Goal: Information Seeking & Learning: Compare options

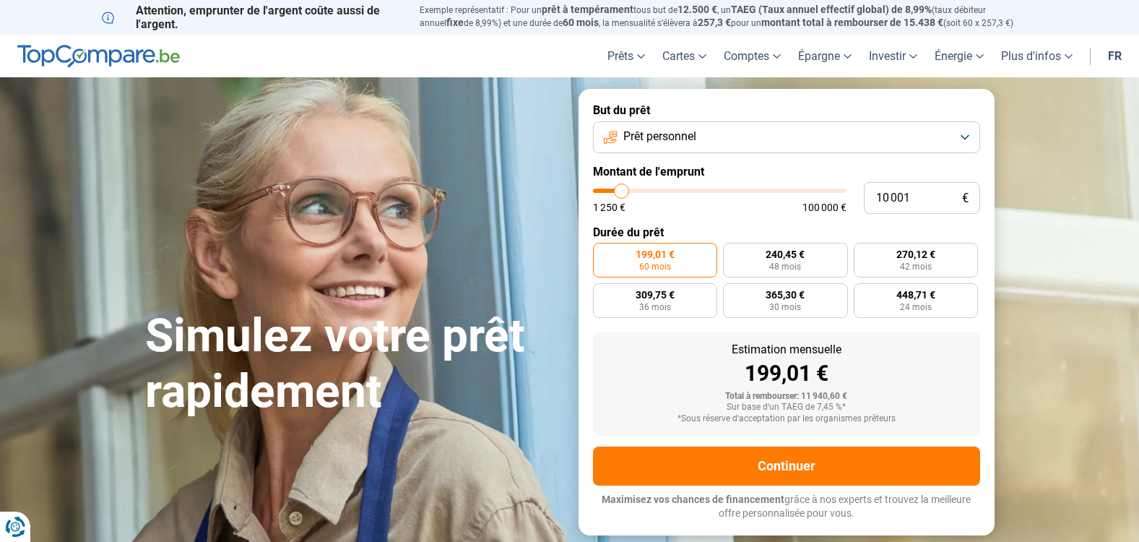
type input "8 750"
type input "8750"
type input "9 000"
type input "9000"
type input "9 750"
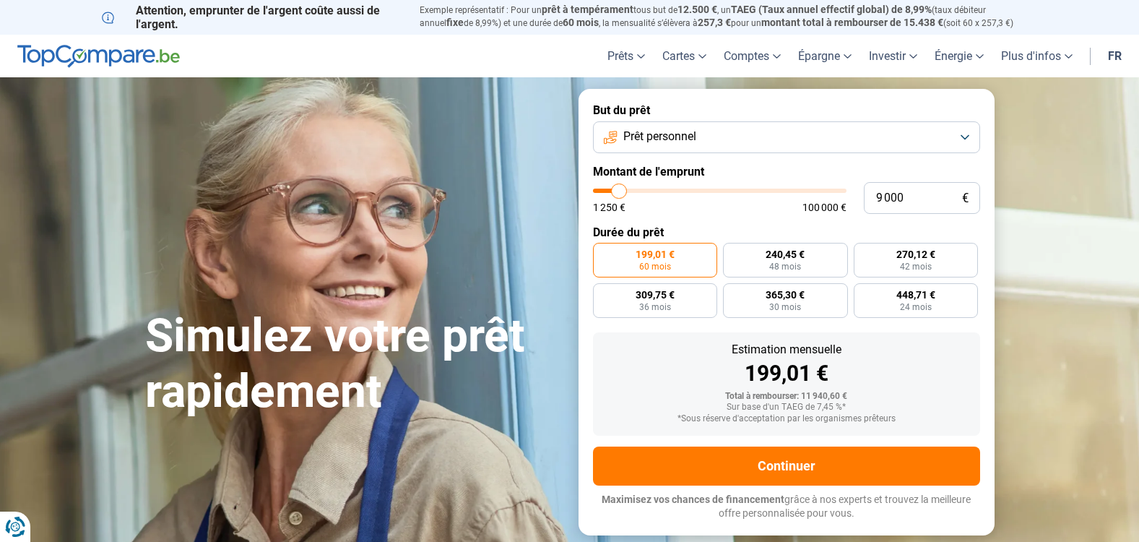
type input "9750"
type input "10 000"
type input "10000"
type input "10 250"
type input "10250"
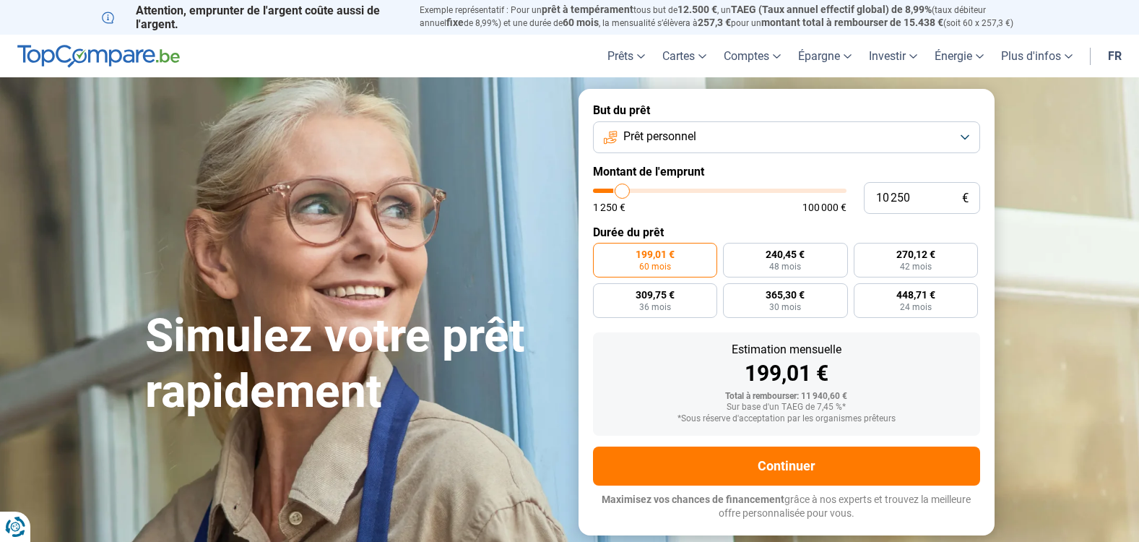
type input "10 500"
type input "10500"
type input "11 000"
type input "11000"
type input "11 250"
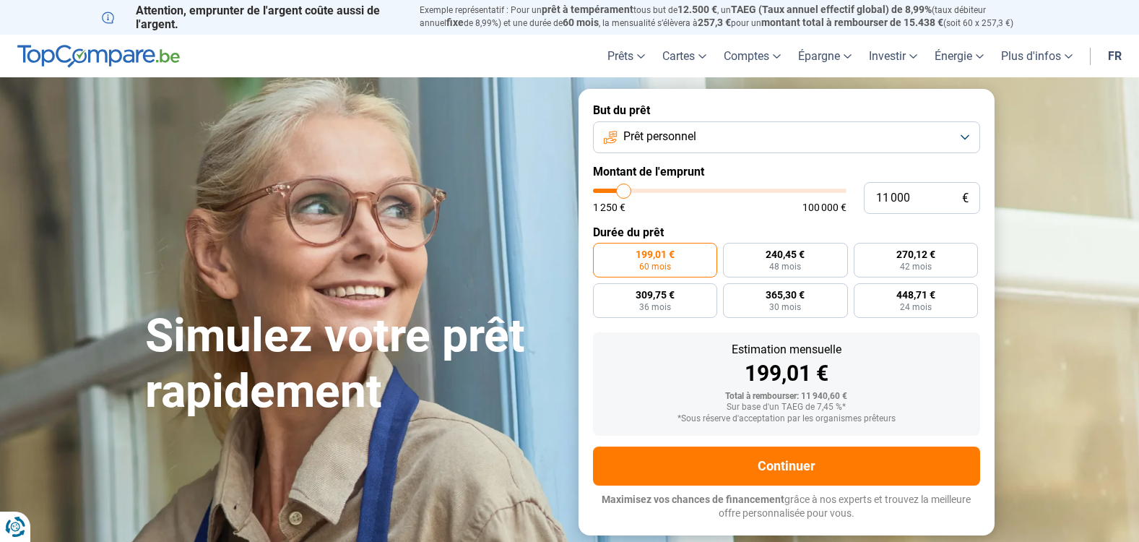
type input "11250"
type input "11 750"
type input "11750"
type input "12 000"
type input "12000"
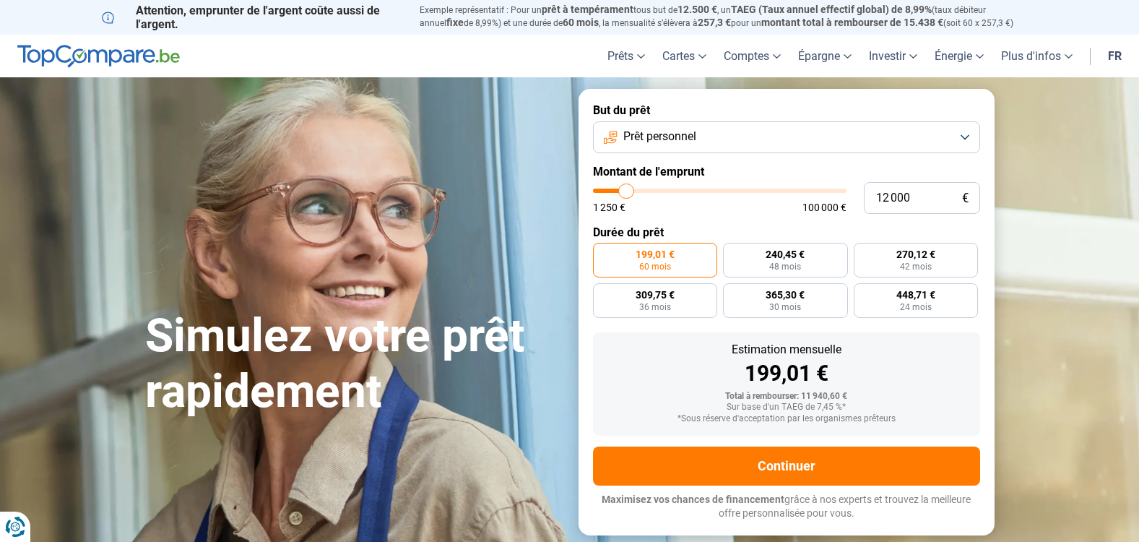
type input "12 500"
type input "12500"
type input "13 000"
type input "13000"
type input "13 500"
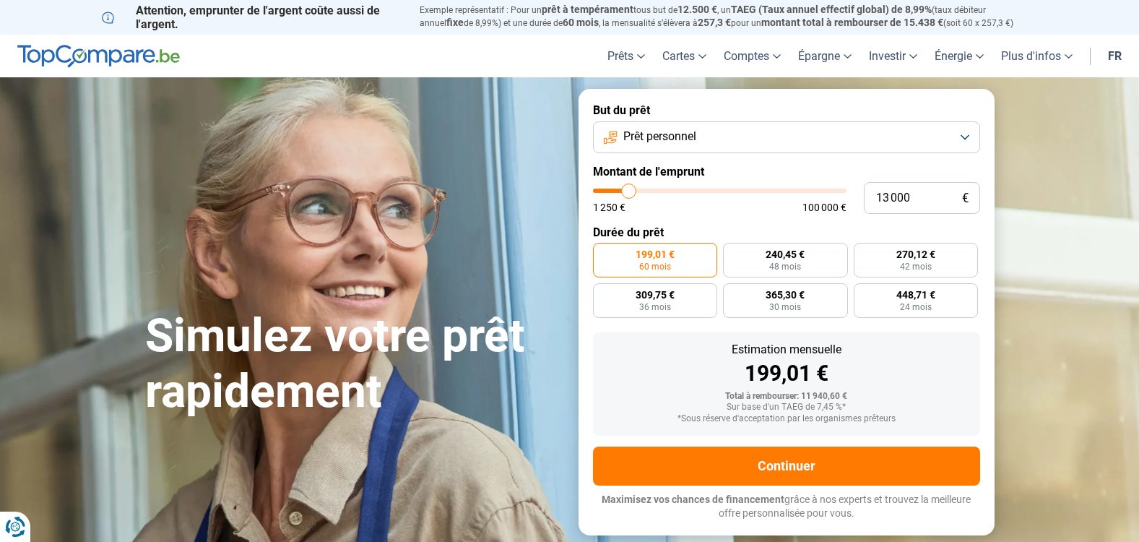
type input "13500"
type input "14 250"
type input "14250"
type input "14 500"
type input "14500"
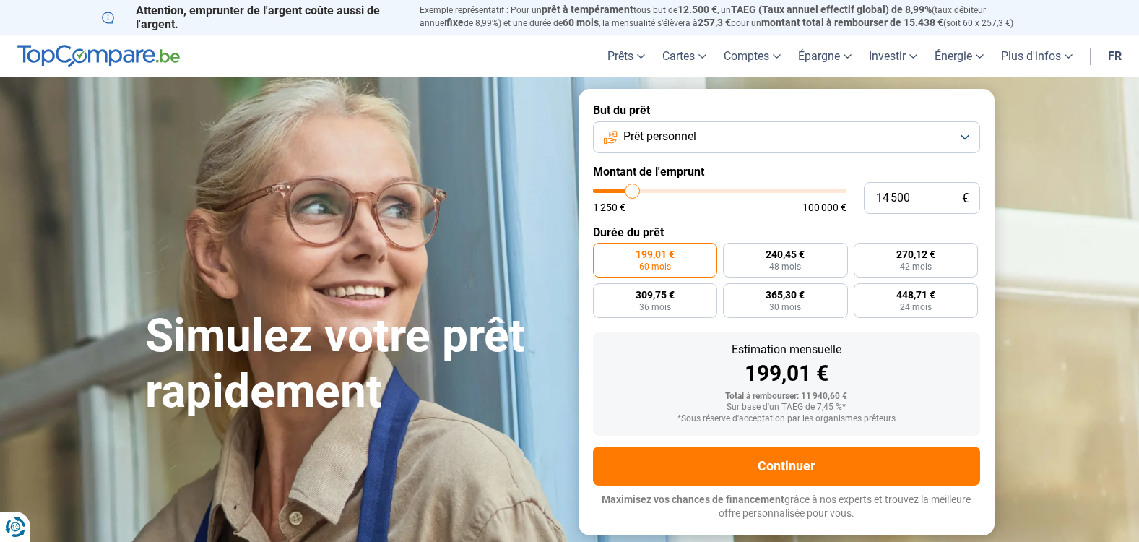
type input "14 750"
type input "14750"
type input "15 000"
type input "15000"
type input "15 500"
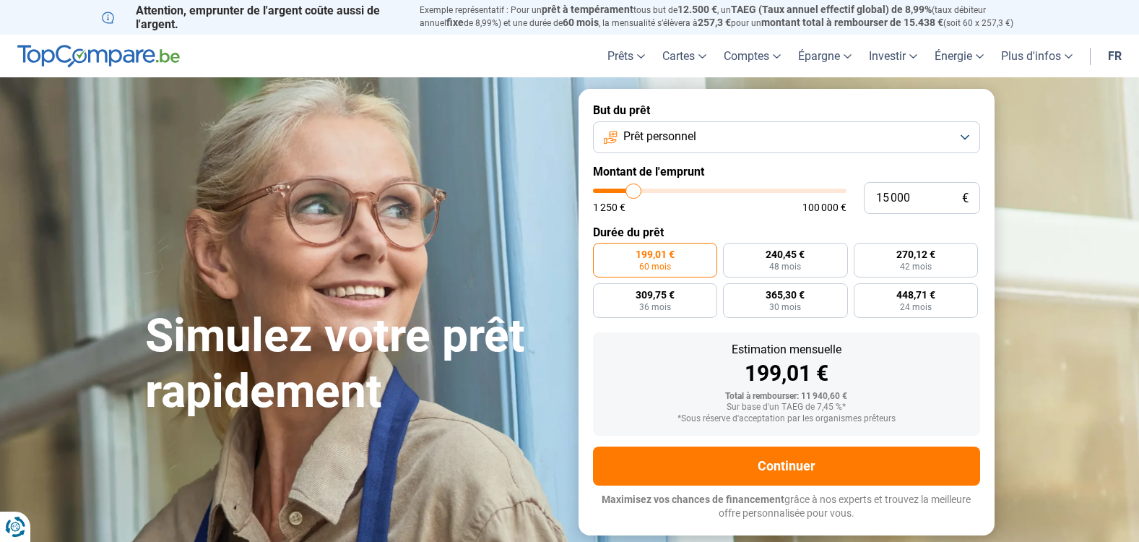
type input "15500"
type input "15 750"
type input "15750"
type input "16 250"
type input "16250"
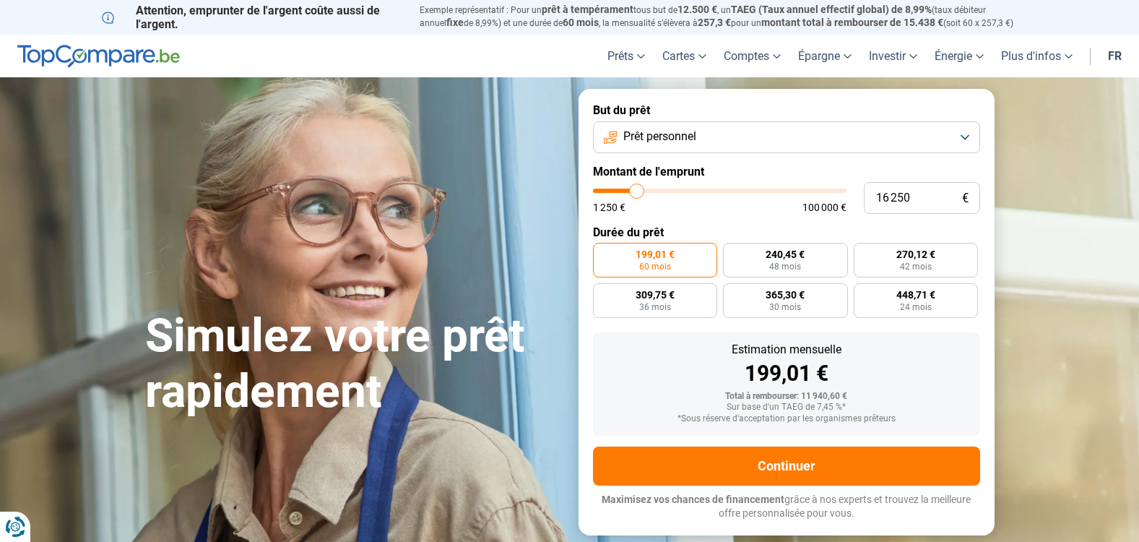
type input "17 250"
type input "17250"
type input "17 500"
type input "17500"
type input "19 000"
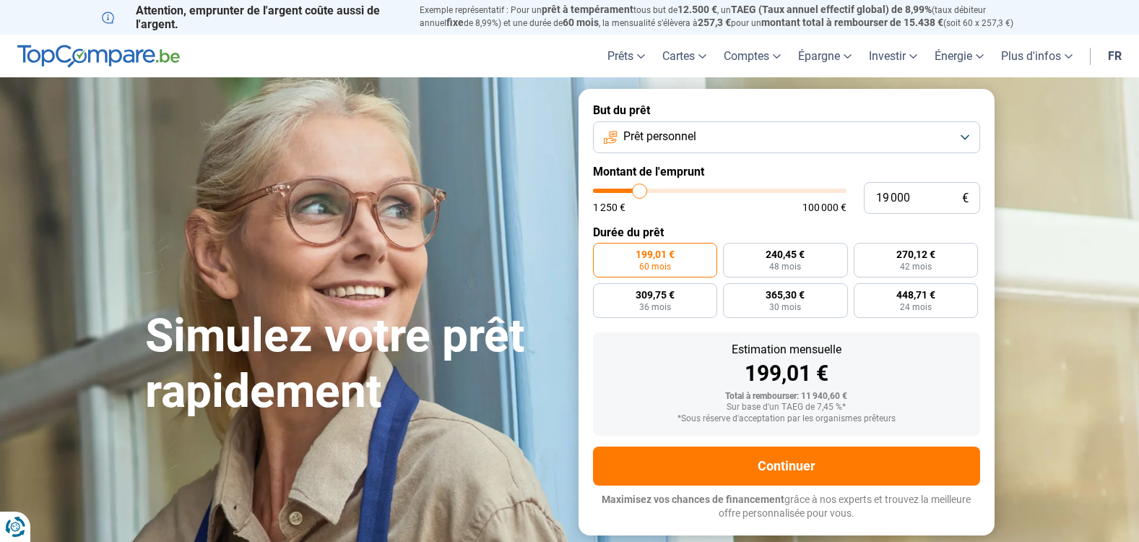
type input "19000"
type input "19 250"
type input "19250"
type input "20 750"
type input "20750"
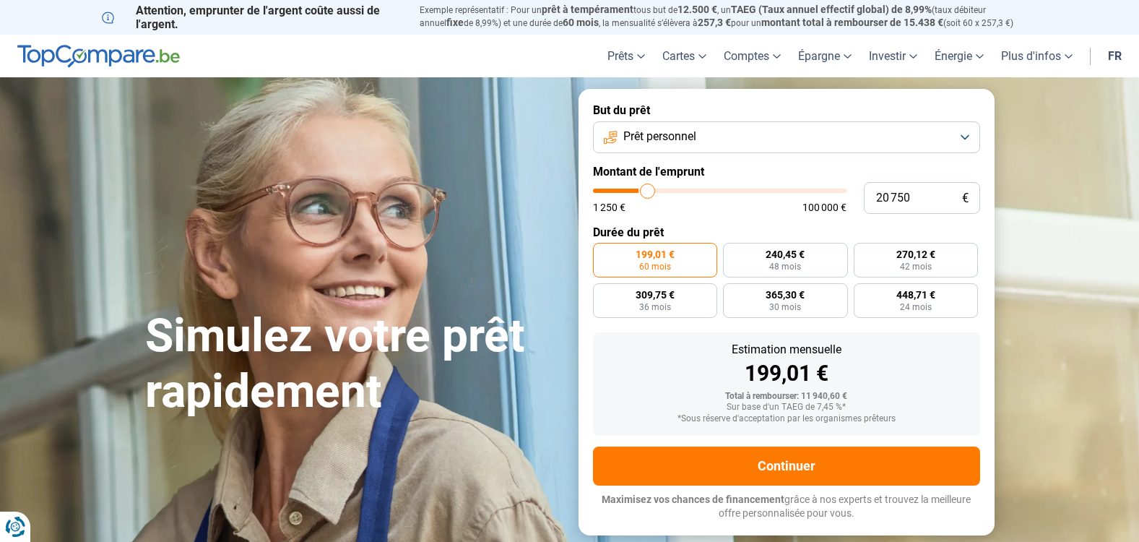
type input "24 250"
type input "24250"
type input "28 250"
type input "28250"
type input "29 000"
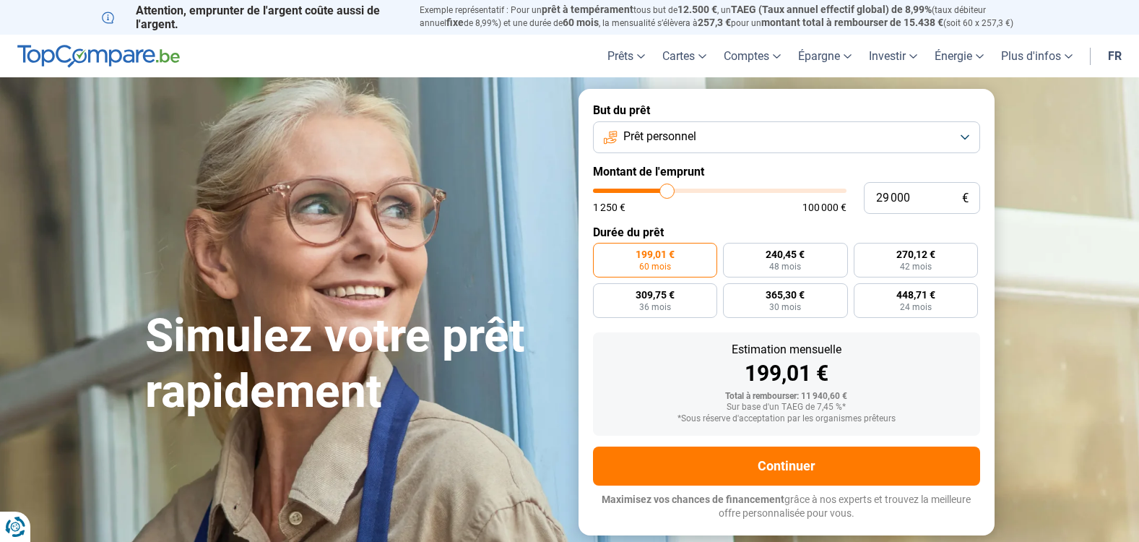
drag, startPoint x: 618, startPoint y: 191, endPoint x: 667, endPoint y: 196, distance: 50.0
type input "29000"
click at [667, 193] on input "range" at bounding box center [720, 191] width 254 height 4
radio input "false"
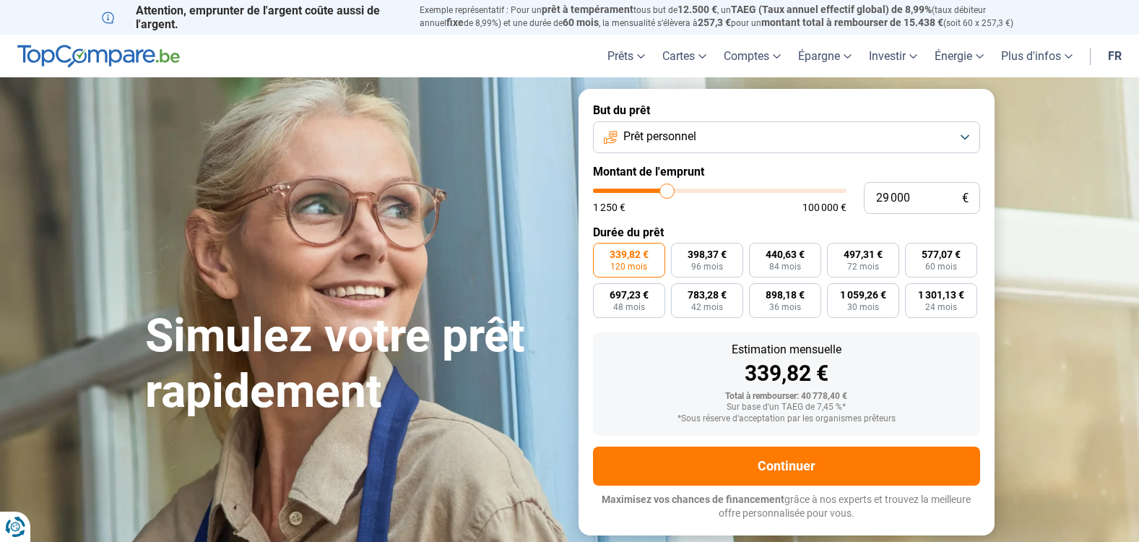
type input "28 250"
type input "28250"
type input "27 750"
type input "27750"
type input "27 500"
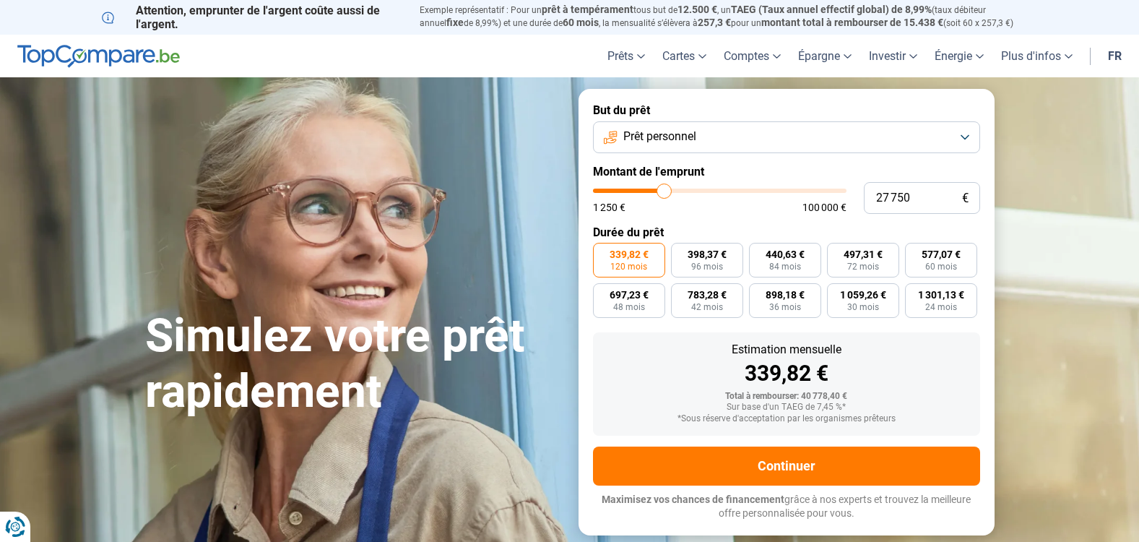
type input "27500"
type input "27 250"
type input "27250"
type input "26 750"
type input "26750"
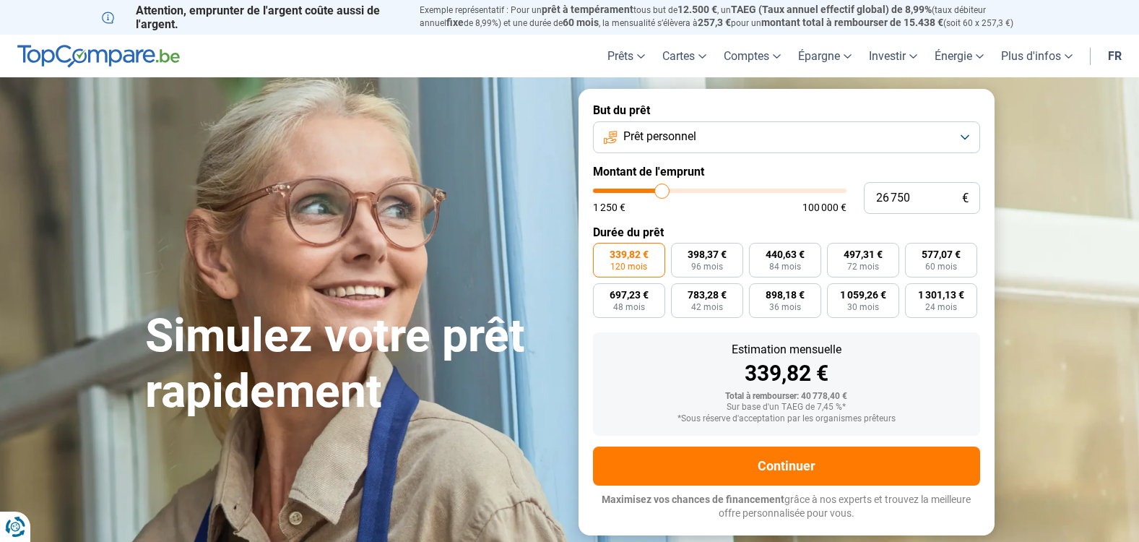
type input "26 000"
type input "26000"
type input "25 000"
type input "25000"
type input "24 250"
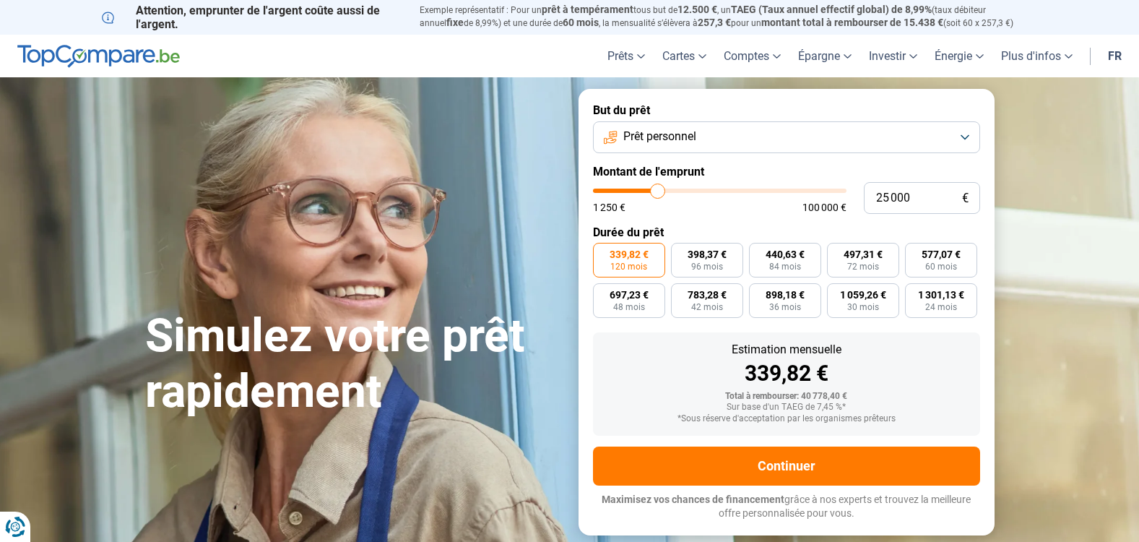
type input "24250"
type input "23 500"
type input "23500"
type input "23 250"
type input "23250"
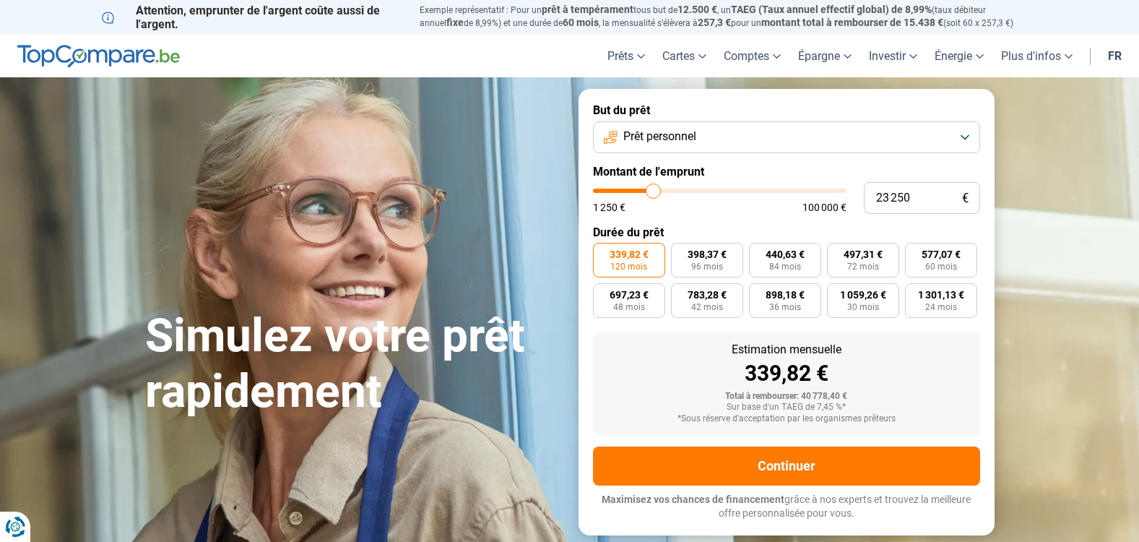
type input "22 750"
type input "22750"
type input "22 000"
type input "22000"
type input "21 750"
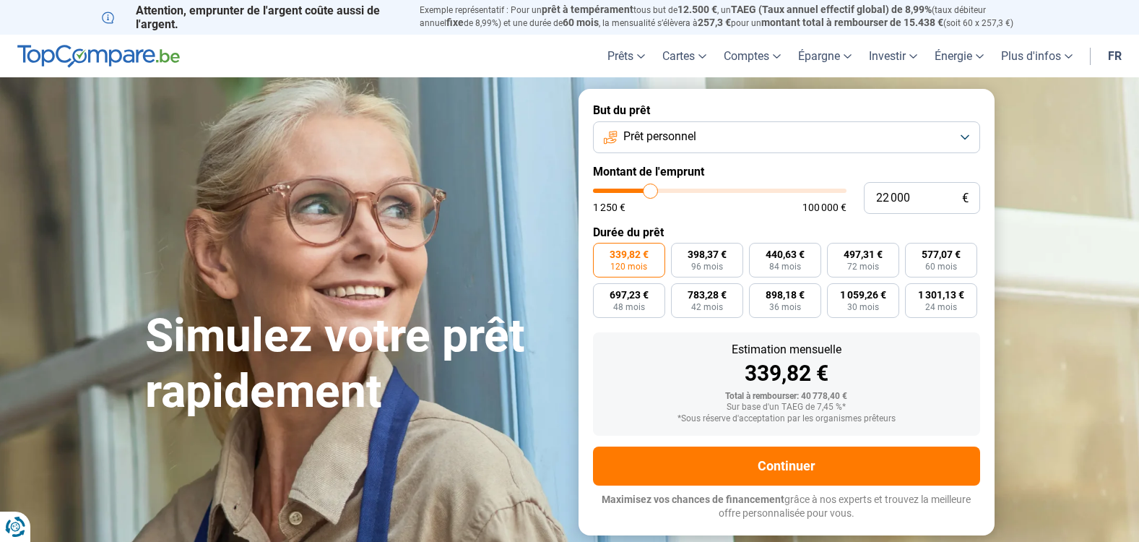
type input "21750"
type input "21 250"
type input "21250"
type input "20 500"
type input "20500"
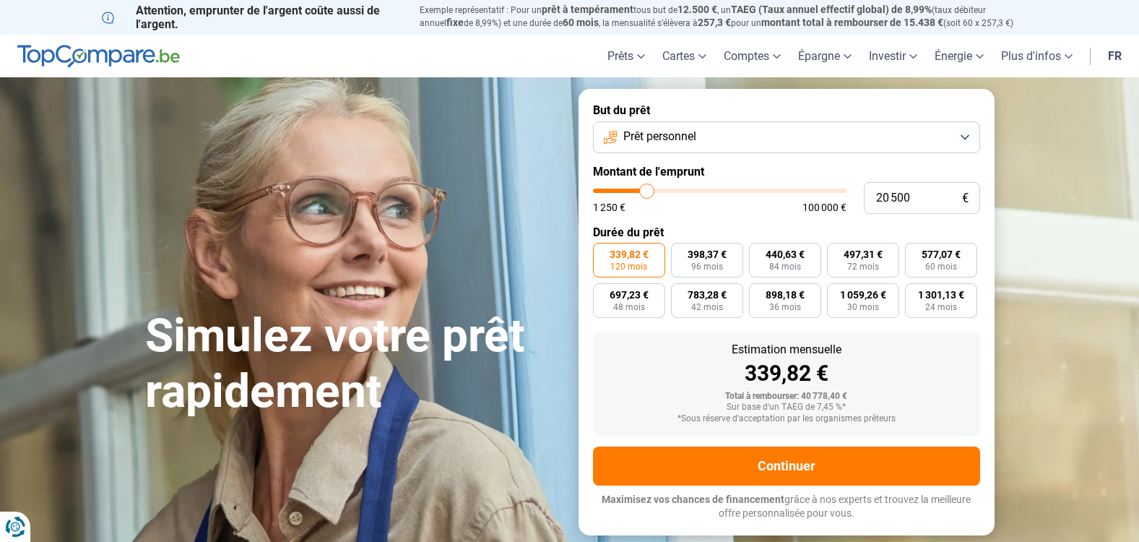
type input "20 250"
type input "20250"
type input "20 000"
type input "20000"
type input "19 750"
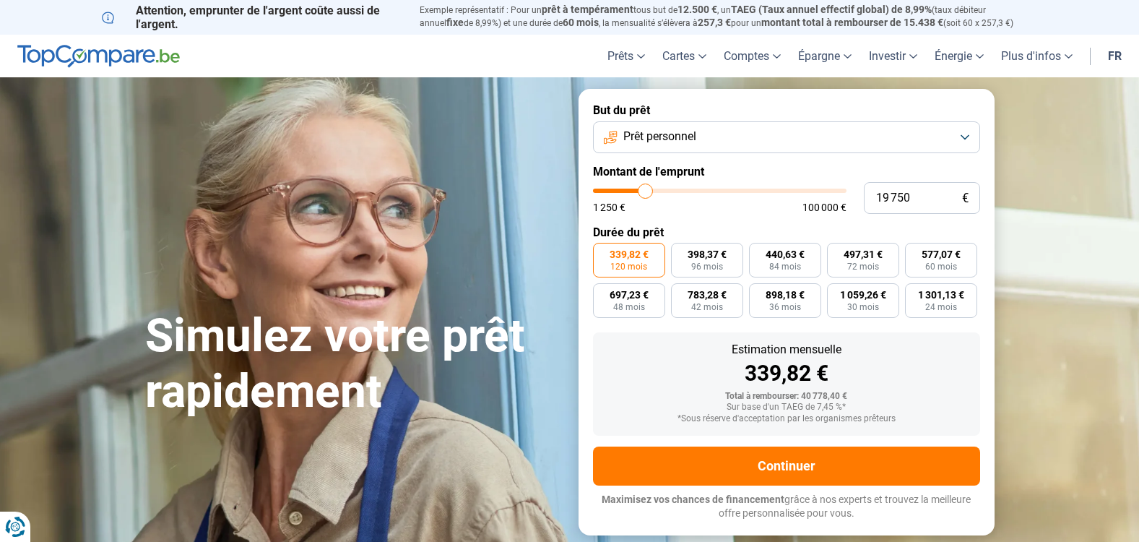
type input "19750"
type input "19 000"
type input "19000"
type input "18 750"
type input "18750"
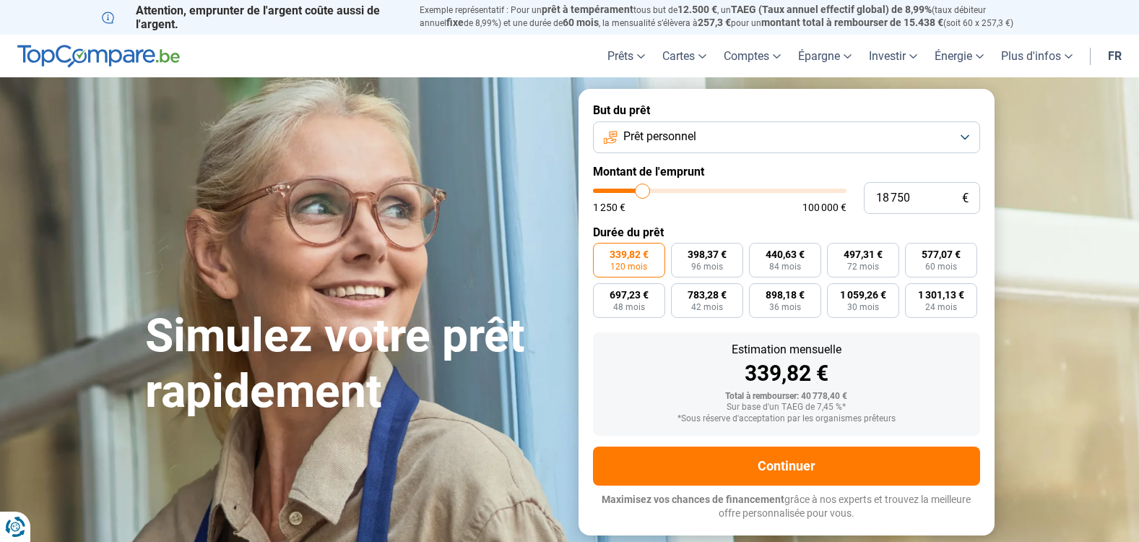
type input "17 750"
type input "17750"
type input "17 000"
type input "17000"
type input "16 500"
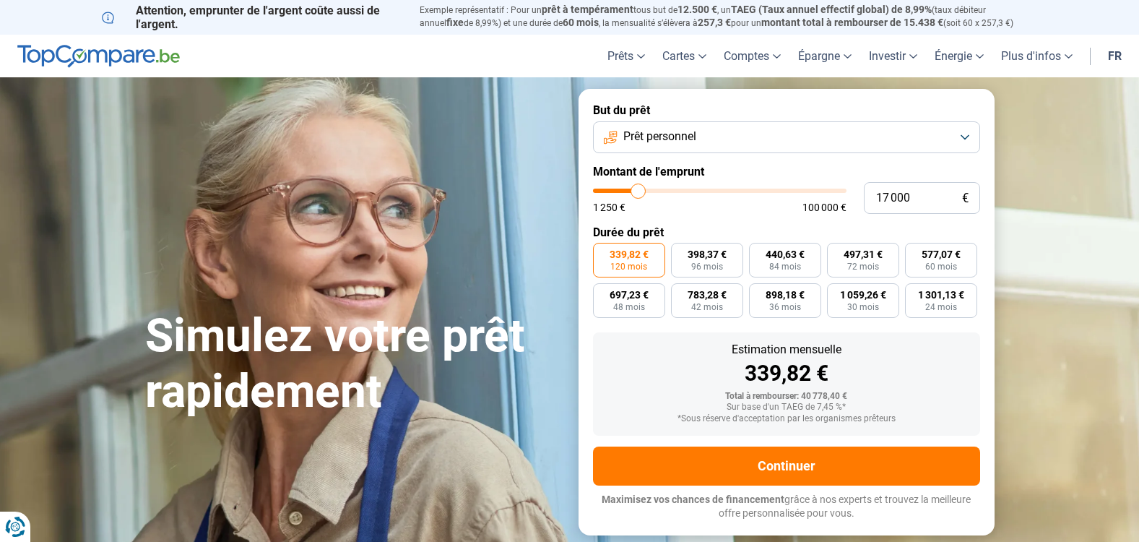
type input "16500"
type input "16 250"
type input "16250"
type input "15 750"
type input "15750"
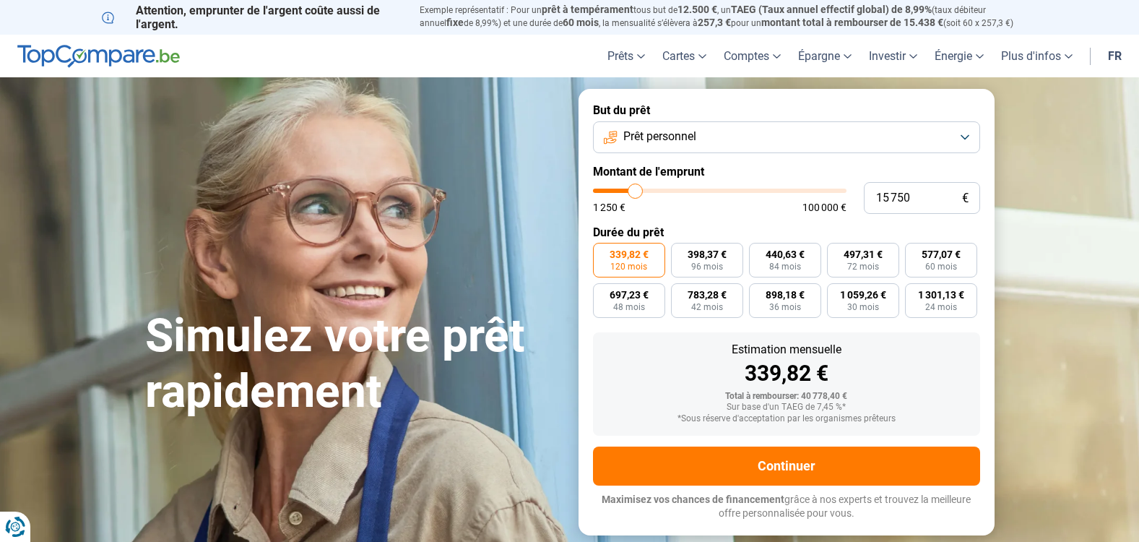
type input "15 000"
type input "15000"
type input "14 500"
type input "14500"
type input "14 000"
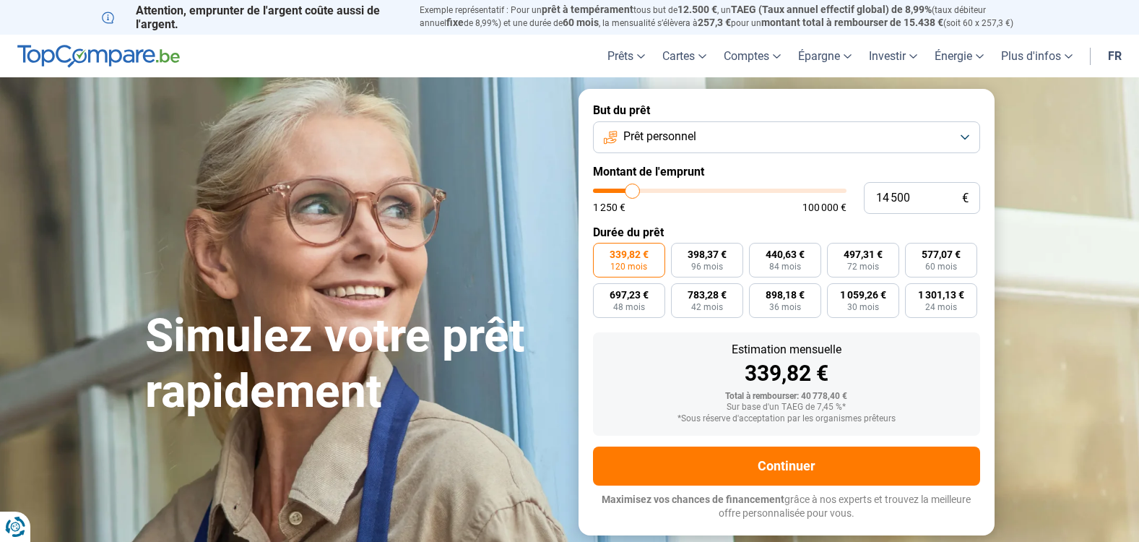
type input "14000"
type input "13 500"
type input "13500"
type input "13 000"
type input "13000"
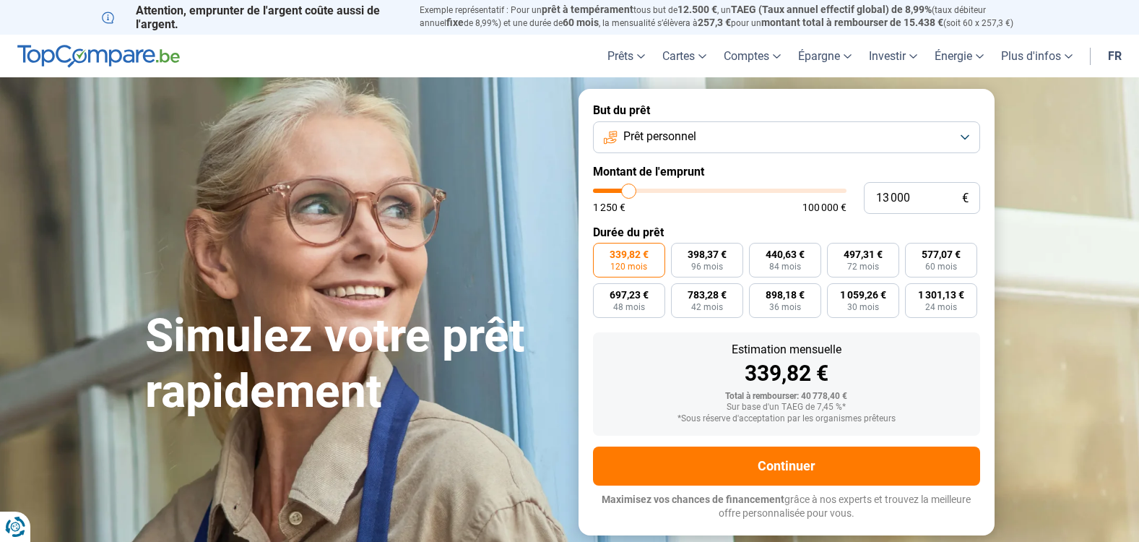
type input "12 750"
type input "12750"
type input "11 750"
type input "11750"
type input "11 250"
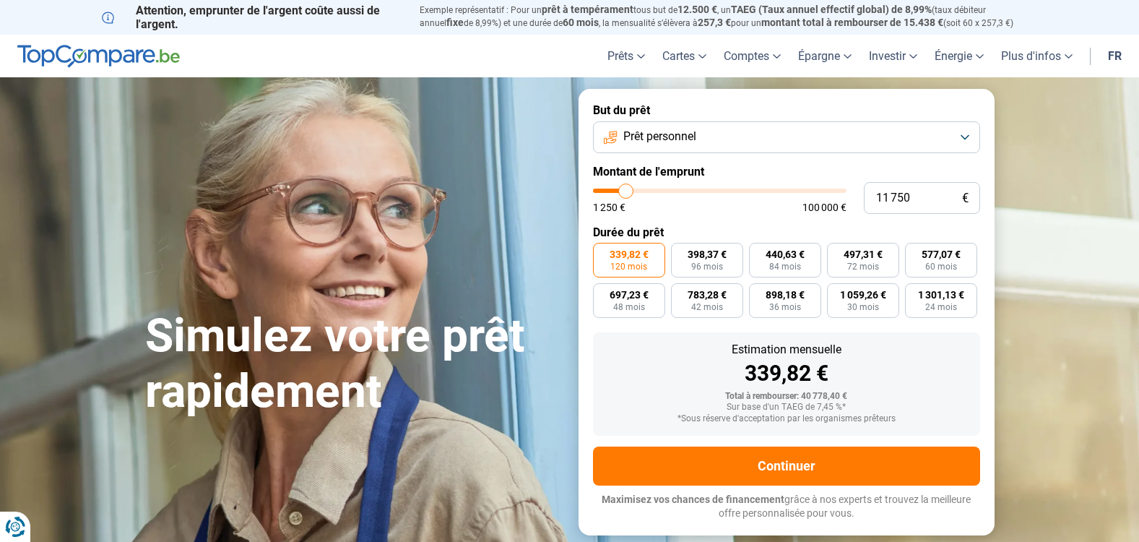
type input "11250"
type input "10 250"
type input "10250"
type input "10 000"
type input "10000"
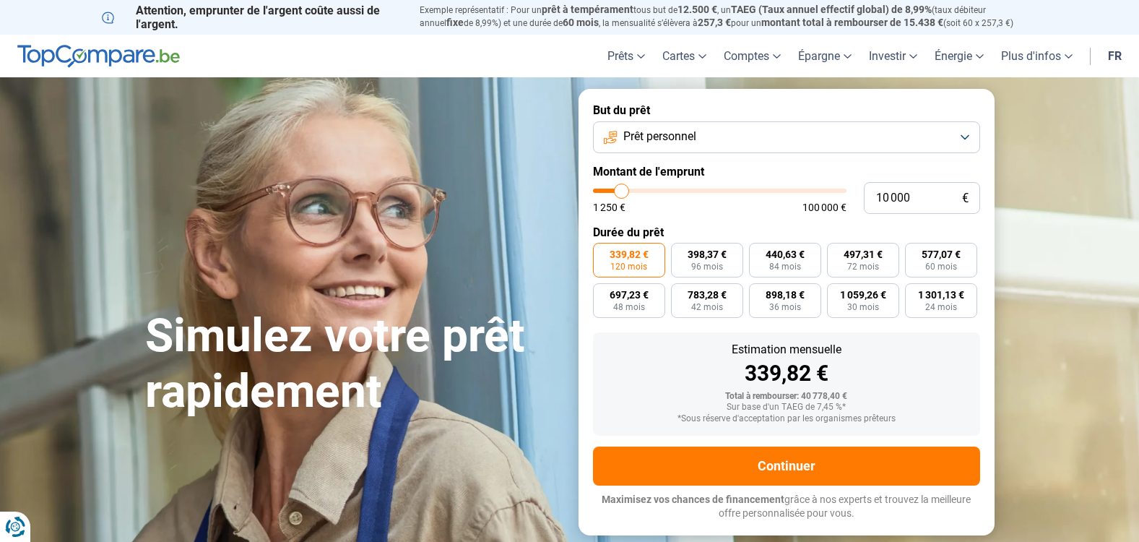
type input "9 750"
type input "9750"
type input "9 500"
type input "9500"
type input "9 000"
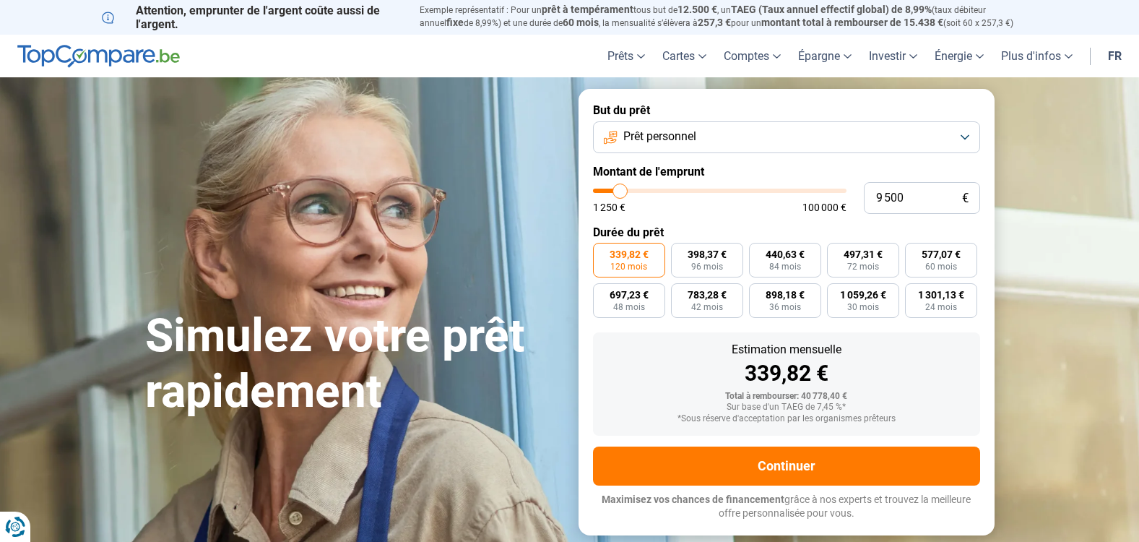
type input "9000"
type input "8 750"
type input "8750"
type input "8 500"
type input "8500"
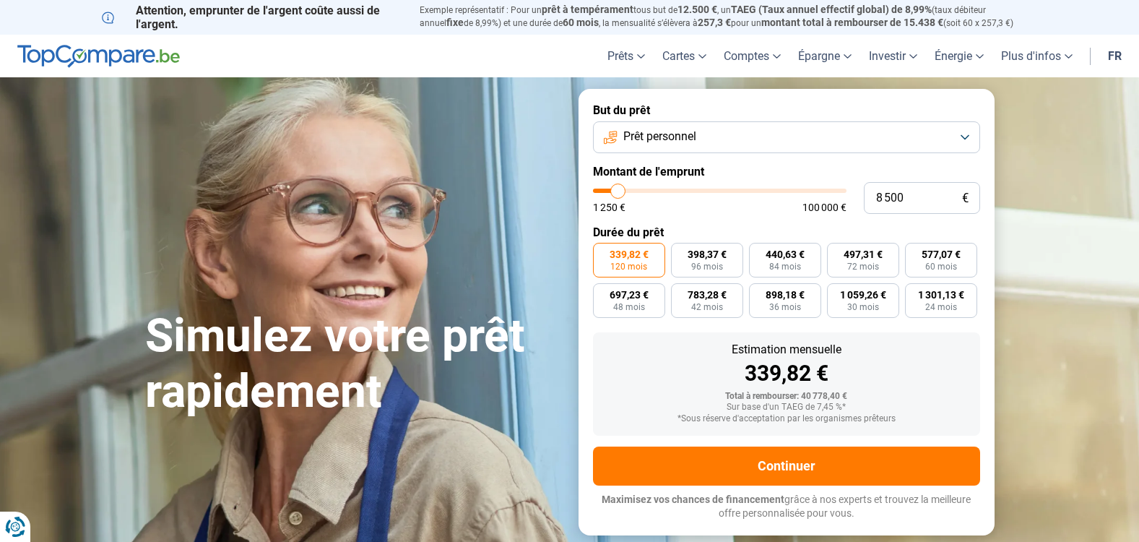
type input "7 250"
type input "7250"
type input "6 750"
type input "6750"
type input "6 500"
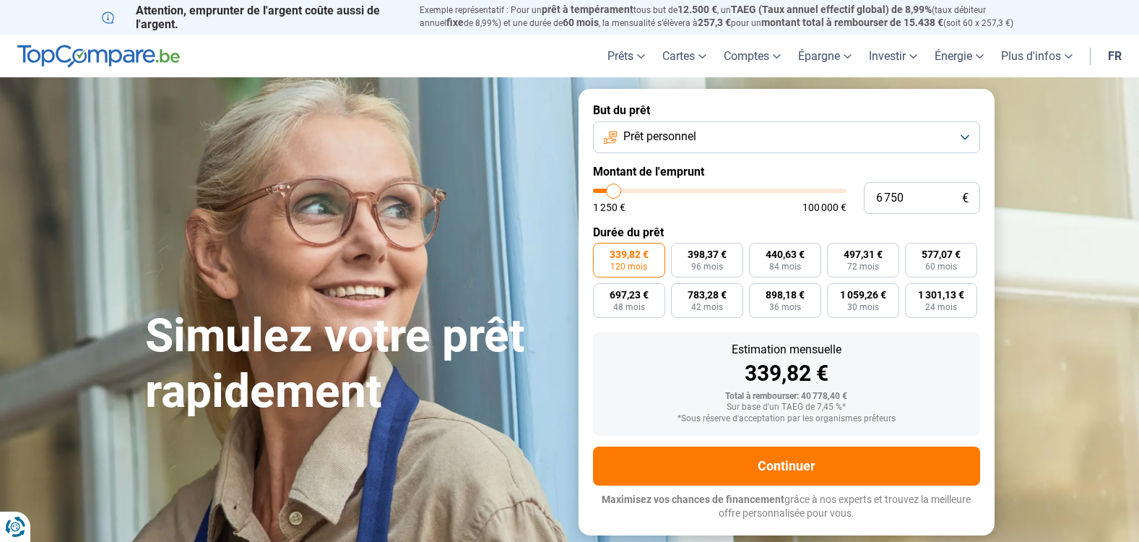
type input "6500"
type input "5 750"
type input "5750"
type input "5 000"
type input "5000"
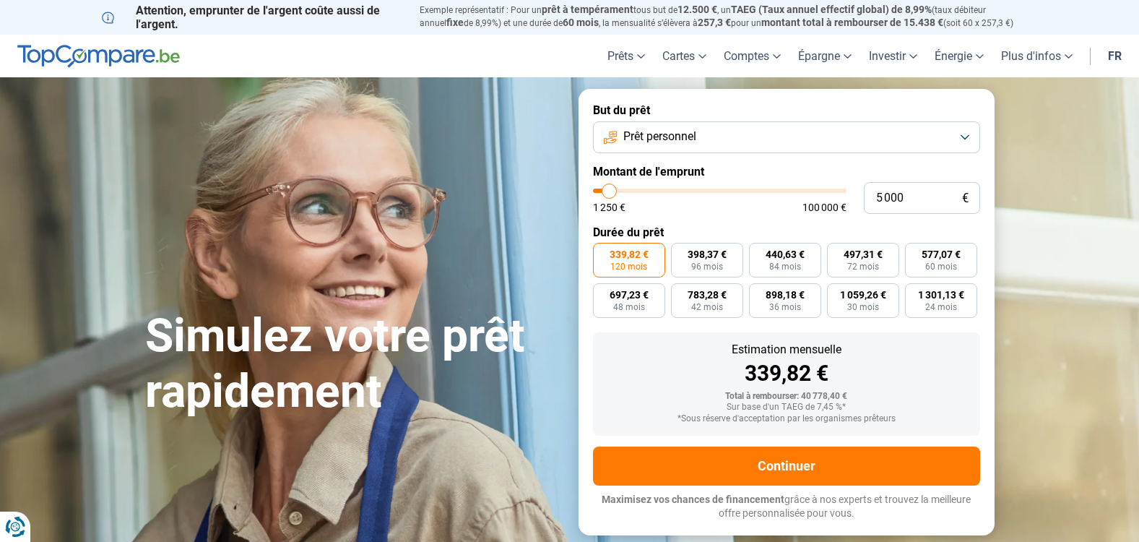
type input "4 250"
type input "4250"
type input "4 000"
type input "4000"
type input "3 000"
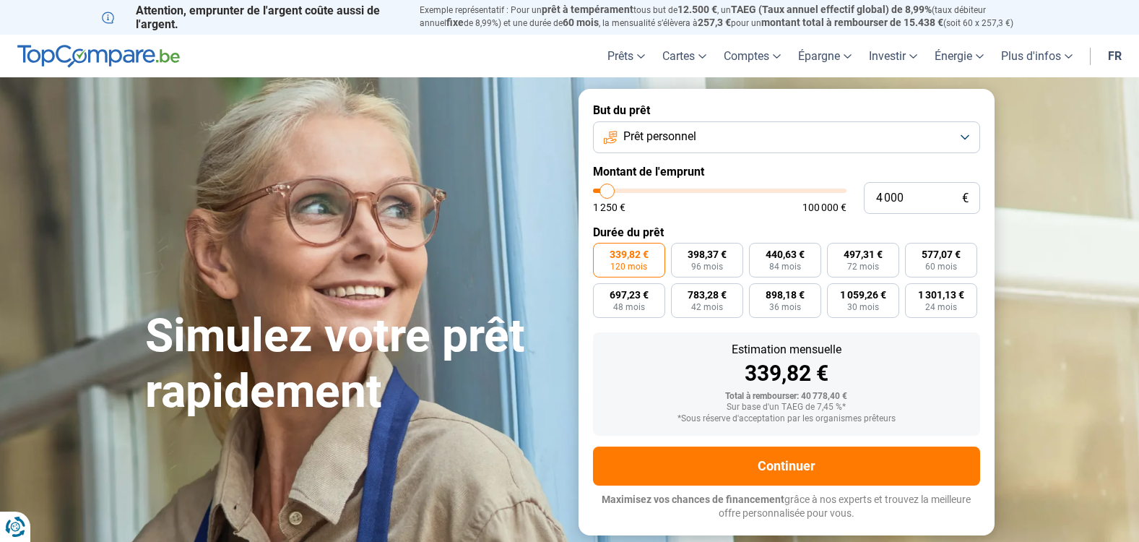
type input "3000"
type input "2 000"
type input "2000"
type input "1 500"
type input "1500"
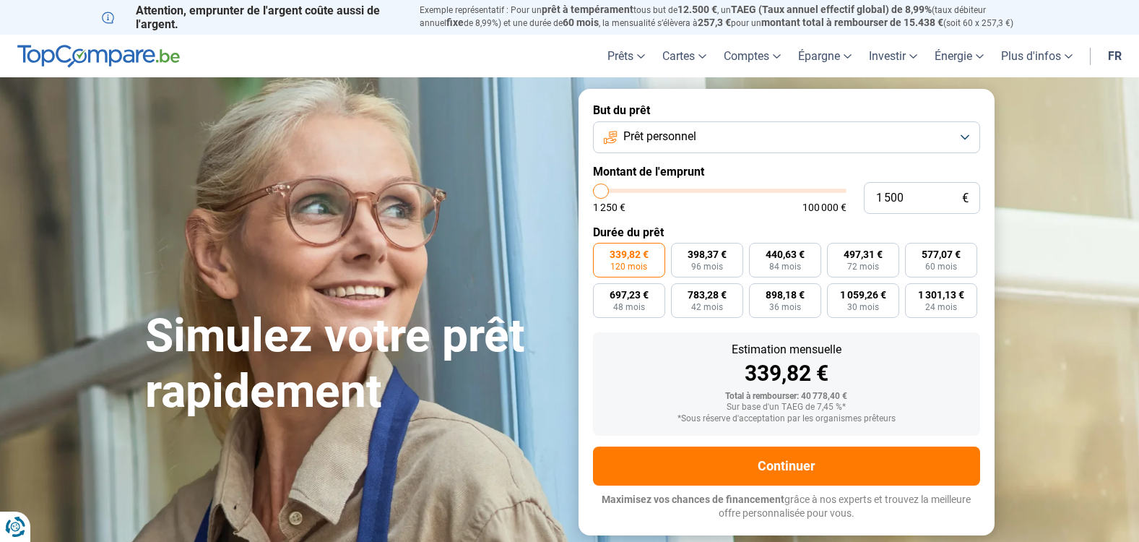
type input "1 250"
type input "1250"
type input "1 500"
type input "1500"
type input "2 500"
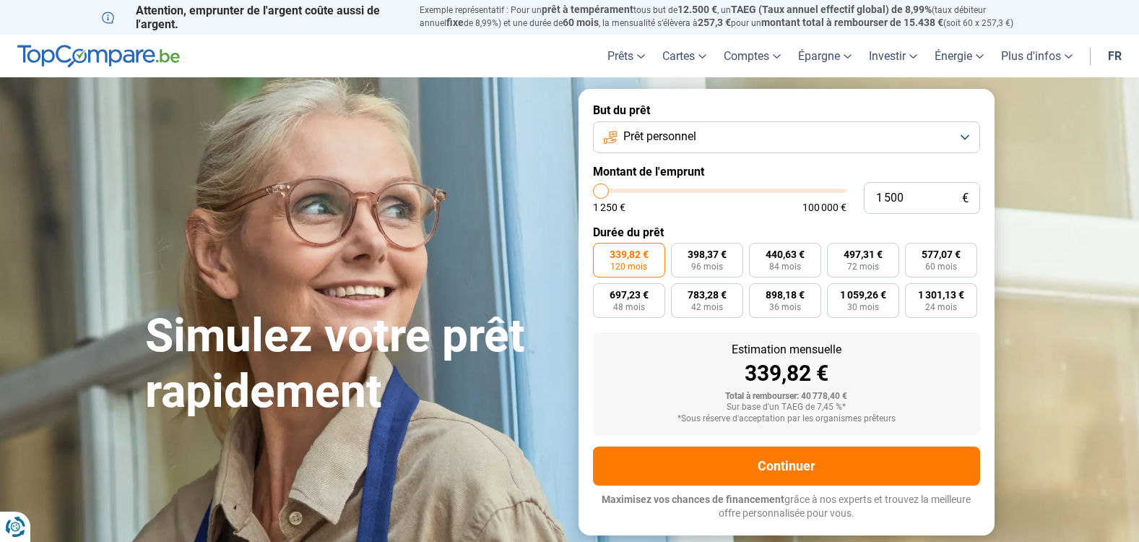
type input "2500"
type input "3 000"
type input "3000"
type input "3 500"
type input "3500"
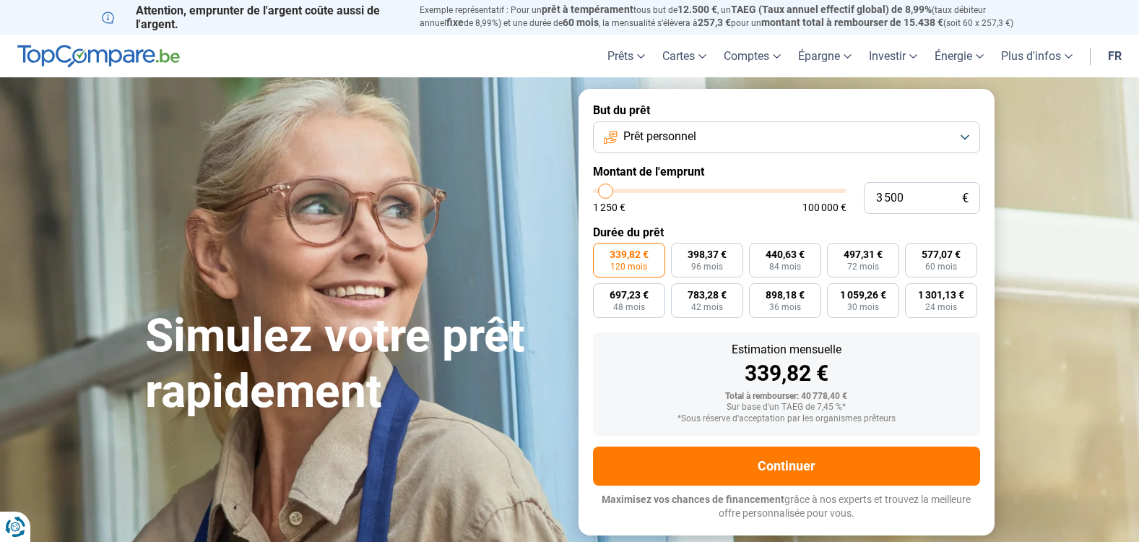
type input "3 750"
type input "3750"
type input "4 000"
type input "4000"
type input "5 250"
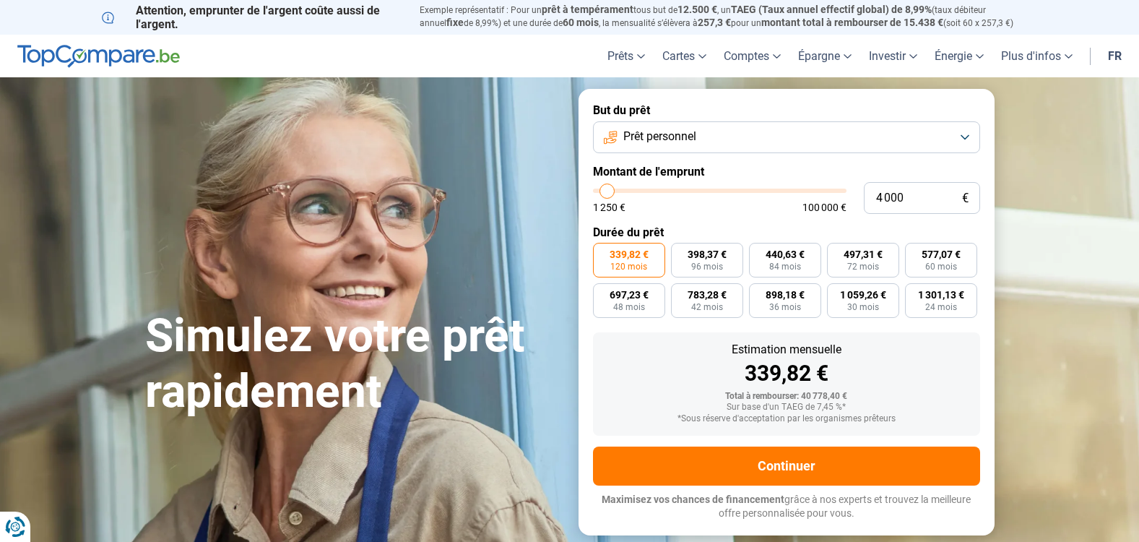
type input "5250"
type input "8 250"
type input "8250"
type input "9 000"
type input "9000"
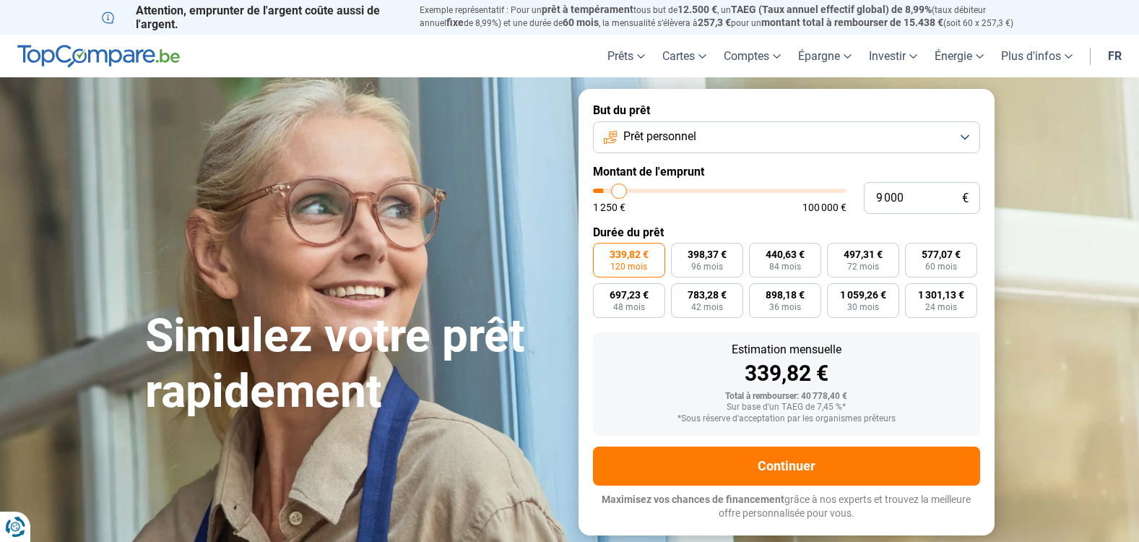
type input "10 000"
type input "10000"
type input "10 250"
type input "10250"
type input "10 000"
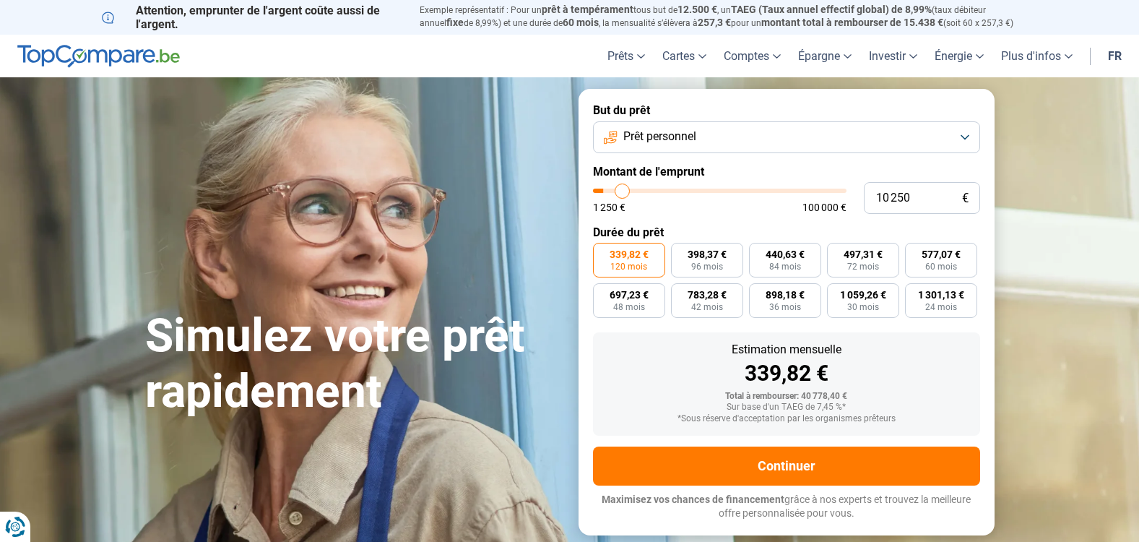
type input "10000"
type input "9 000"
type input "9000"
type input "8 750"
type input "8750"
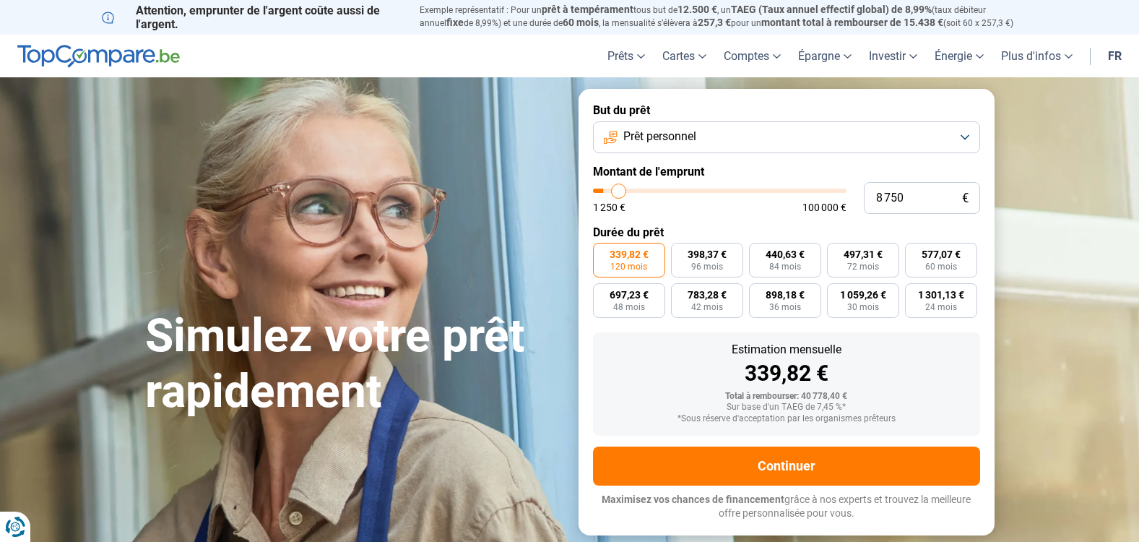
type input "8 500"
type input "8500"
type input "8 250"
type input "8250"
type input "8 000"
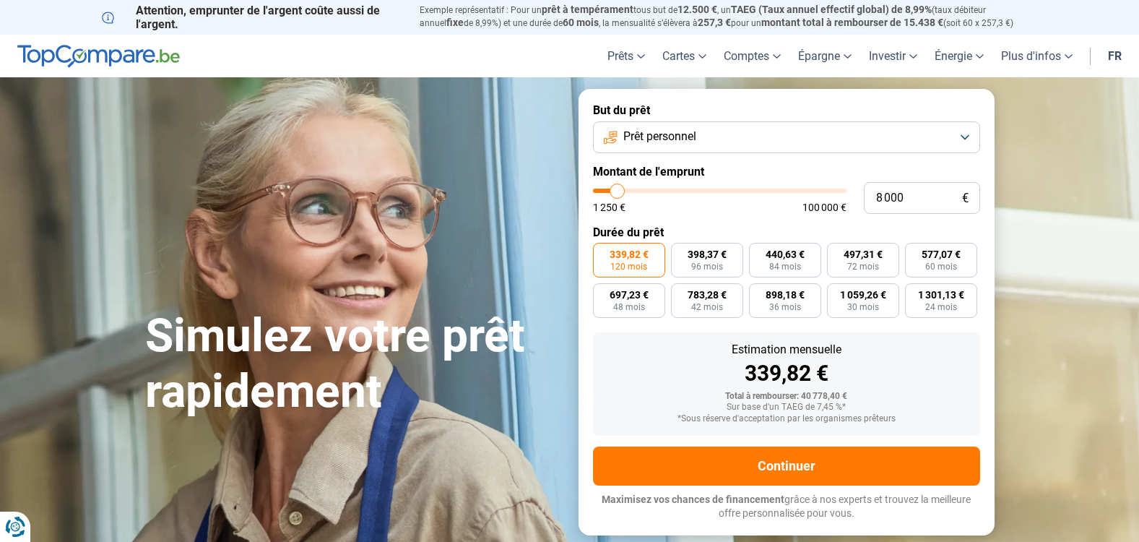
type input "8000"
type input "7 500"
type input "7500"
type input "7 000"
type input "7000"
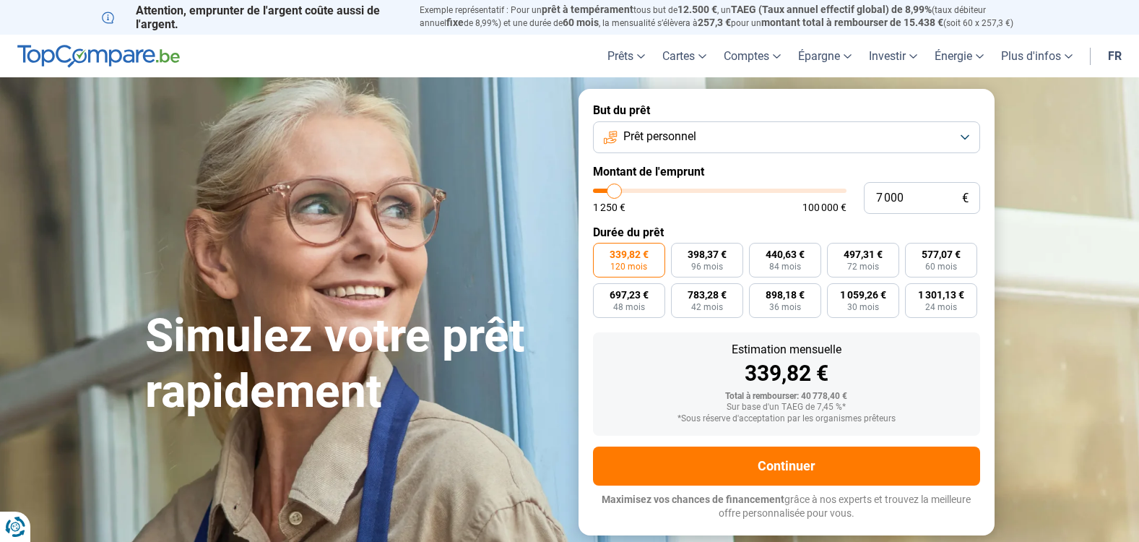
type input "6 750"
type input "6750"
type input "6 500"
drag, startPoint x: 666, startPoint y: 189, endPoint x: 602, endPoint y: 188, distance: 63.6
click at [602, 189] on input "range" at bounding box center [720, 191] width 254 height 4
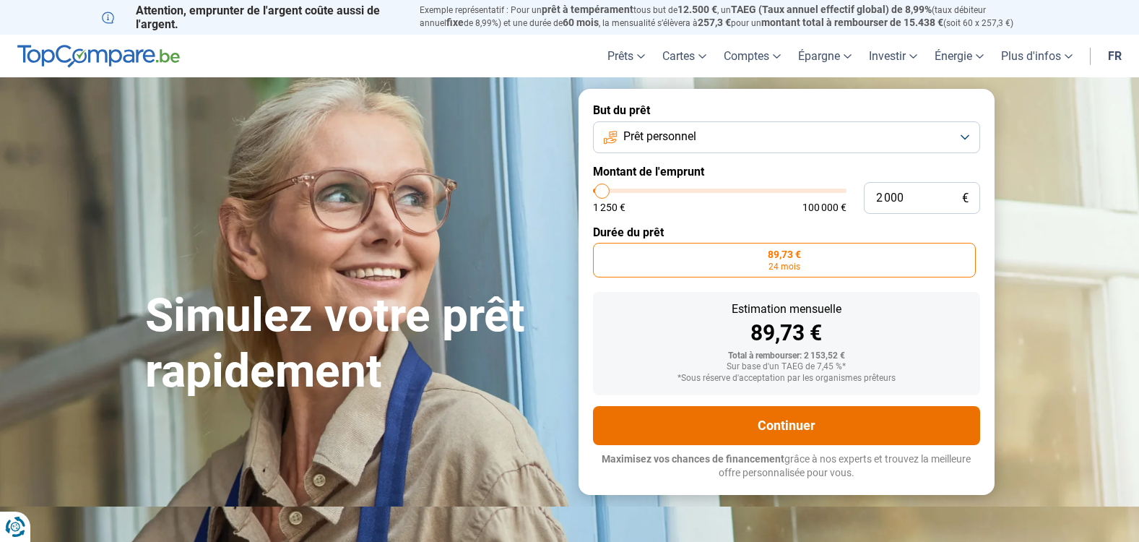
click at [789, 417] on button "Continuer" at bounding box center [786, 425] width 387 height 39
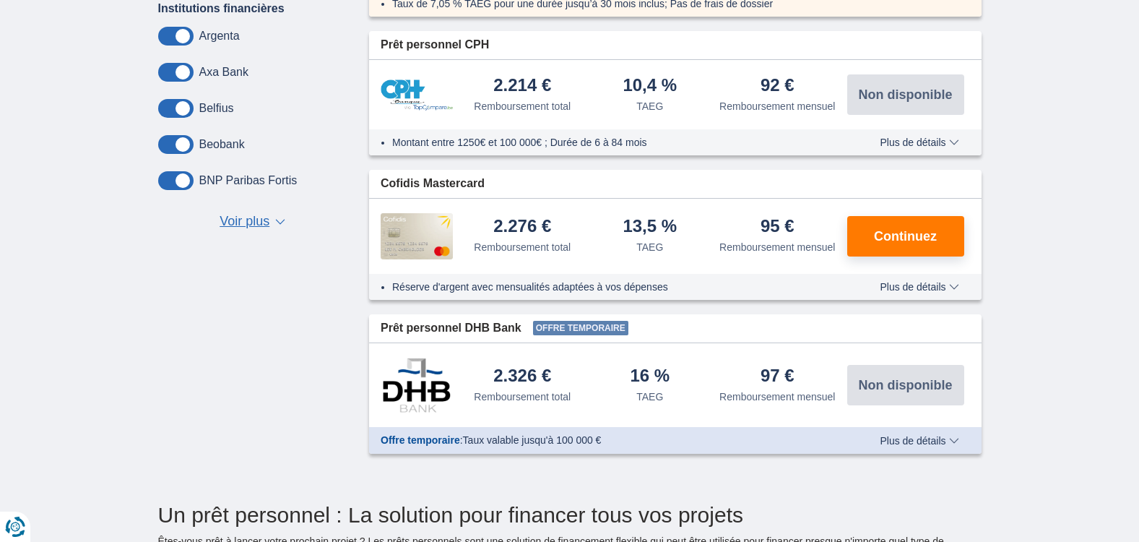
scroll to position [599, 0]
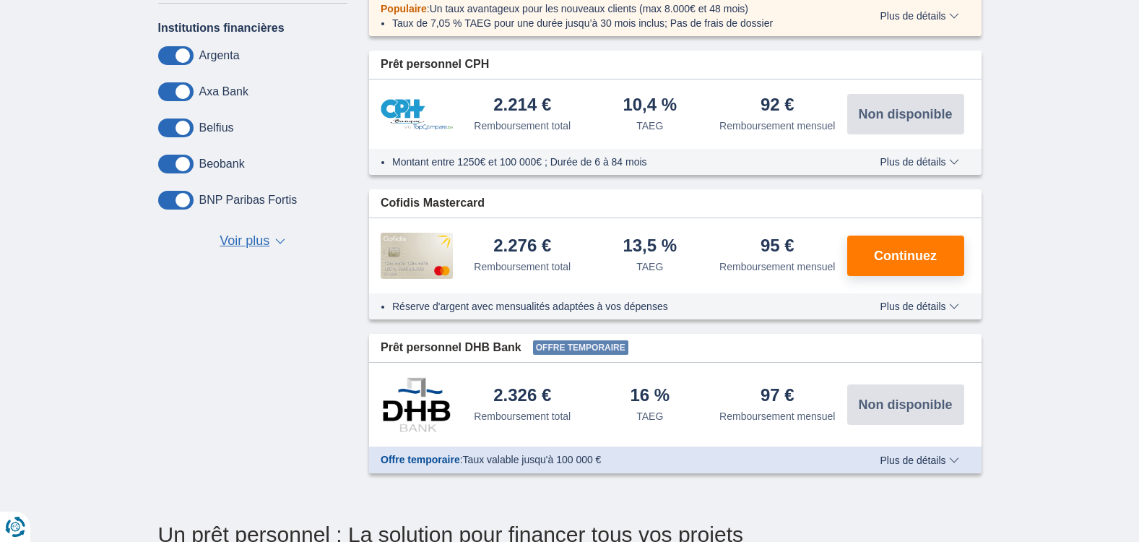
click at [180, 201] on span at bounding box center [175, 200] width 35 height 19
click at [0, 0] on input "checkbox" at bounding box center [0, 0] width 0 height 0
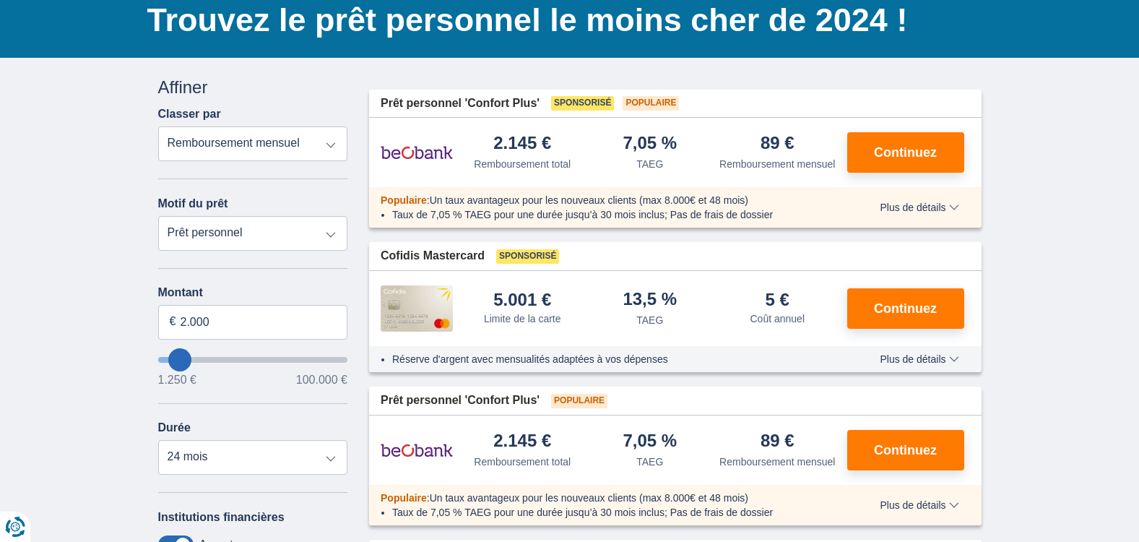
scroll to position [0, 0]
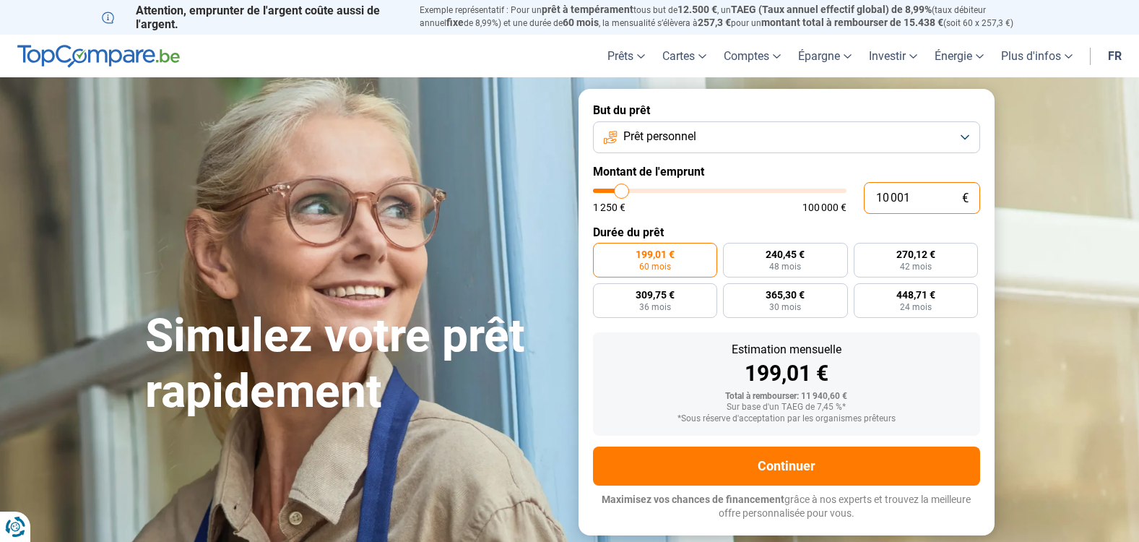
click at [944, 196] on input "10 001" at bounding box center [922, 198] width 116 height 32
type input "1 000"
type input "1250"
type input "100"
type input "1250"
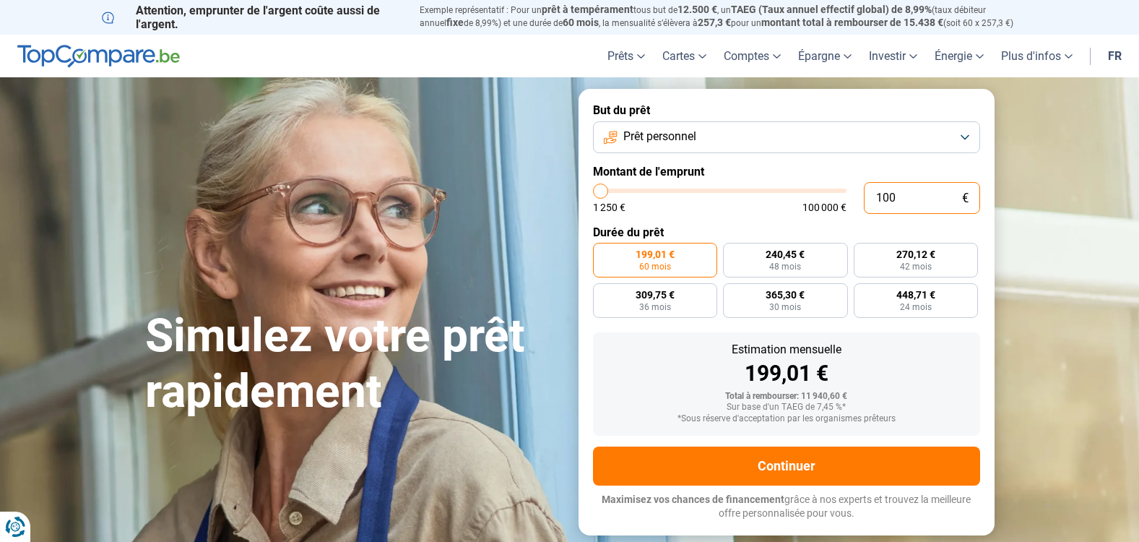
type input "10"
type input "1250"
type input "1"
type input "1250"
type input "0"
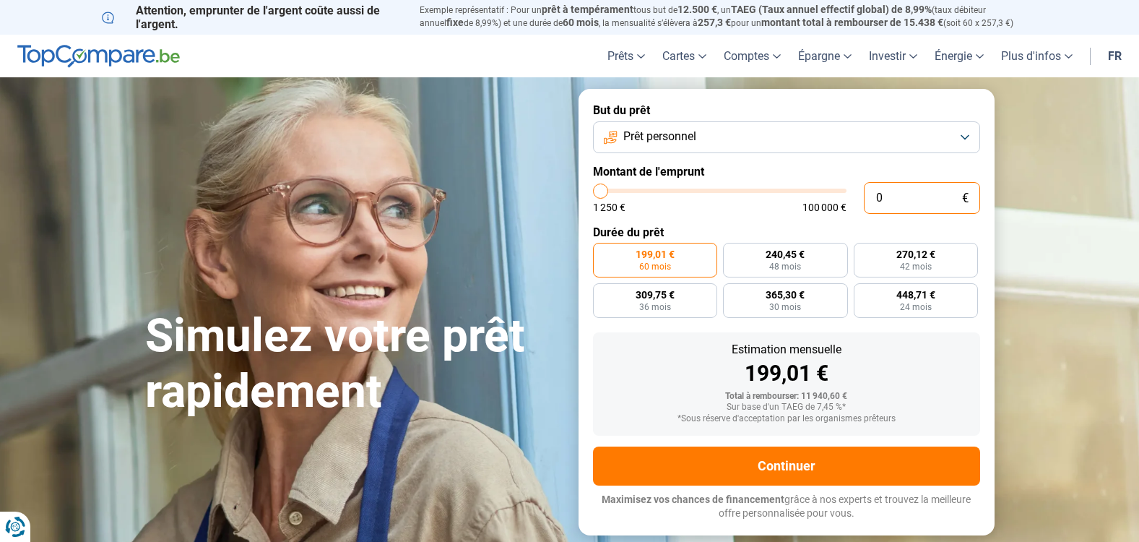
type input "1250"
type input "2"
type input "1250"
type input "20"
type input "1250"
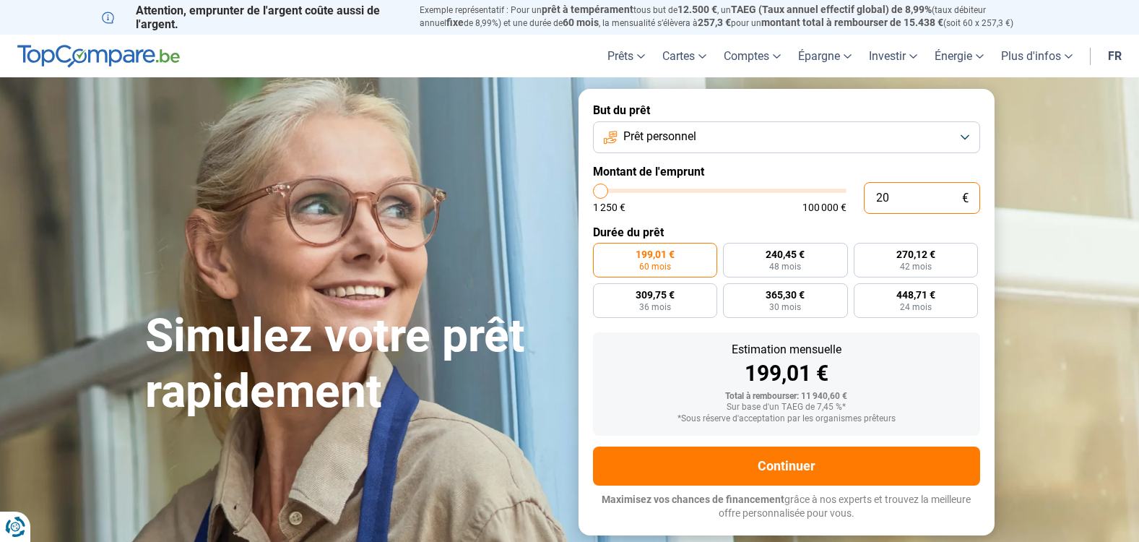
type input "200"
type input "1250"
type input "2 000"
type input "2000"
radio input "true"
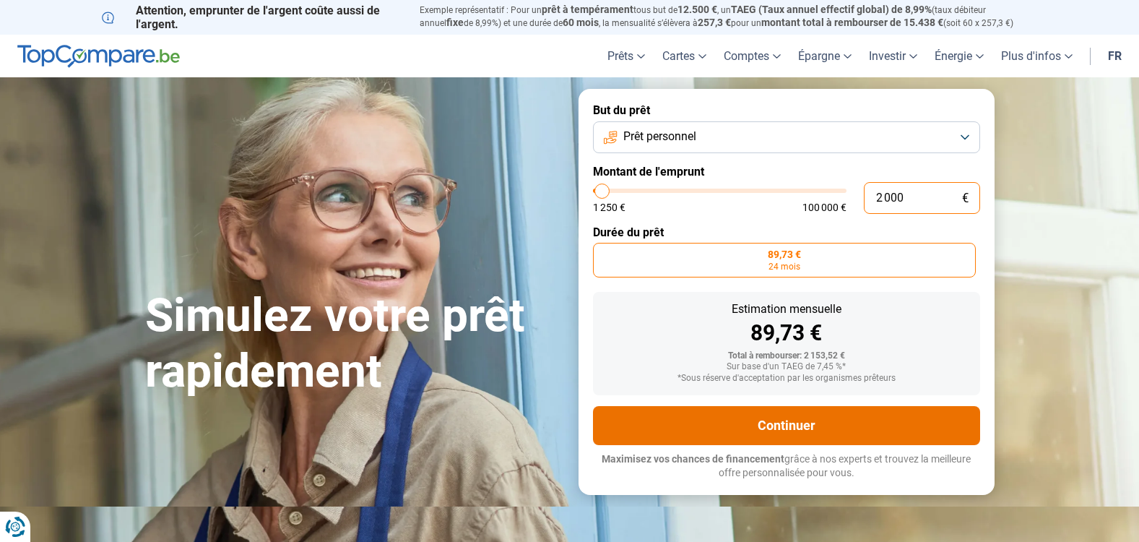
type input "2 000"
click at [820, 428] on button "Continuer" at bounding box center [786, 425] width 387 height 39
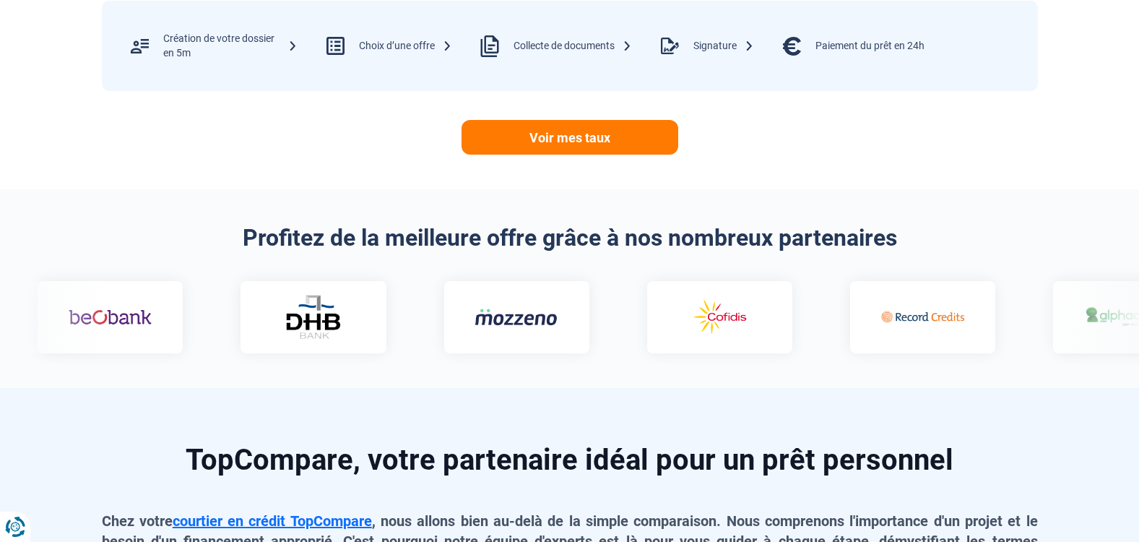
scroll to position [704, 0]
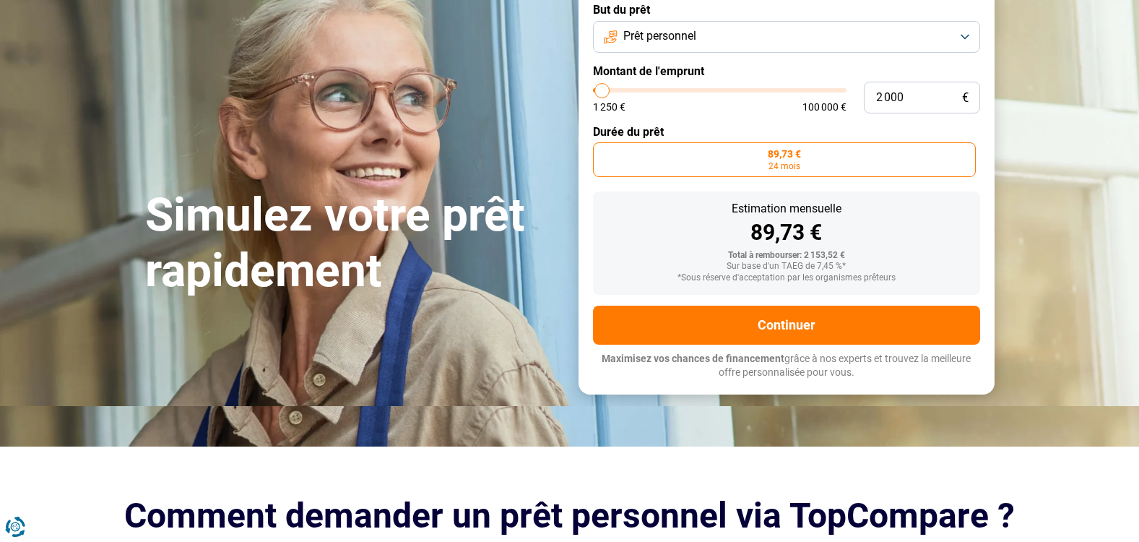
scroll to position [0, 0]
